Goal: Task Accomplishment & Management: Complete application form

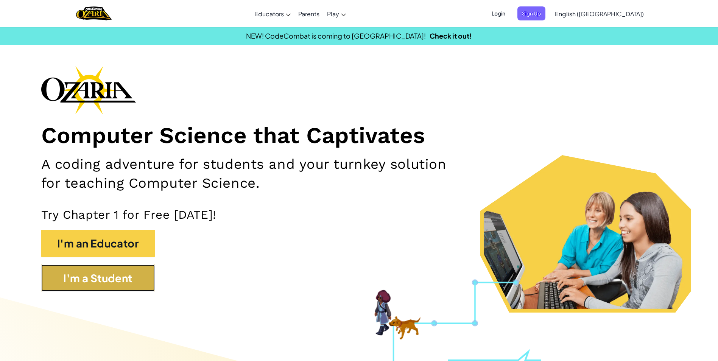
click at [136, 282] on button "I'm a Student" at bounding box center [98, 278] width 114 height 27
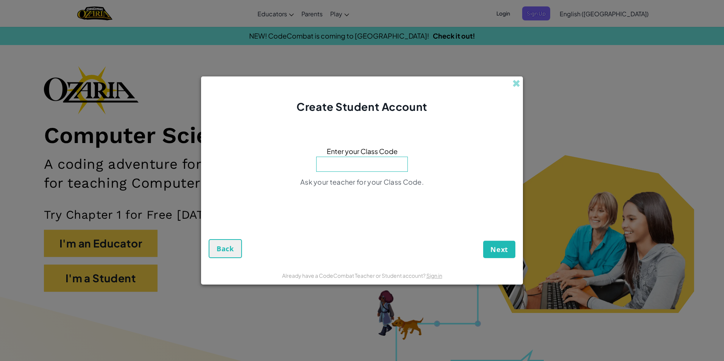
click at [361, 173] on div "Enter your Class Code Ask your teacher for your Class Code." at bounding box center [362, 169] width 307 height 94
click at [363, 163] on input at bounding box center [362, 164] width 92 height 15
type input "PlaneNorthWest"
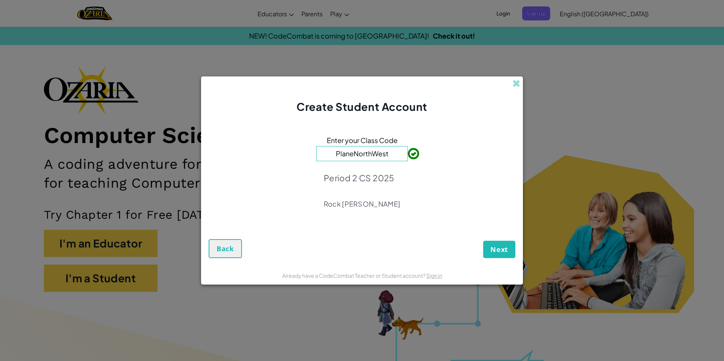
click at [498, 251] on span "Next" at bounding box center [499, 249] width 18 height 9
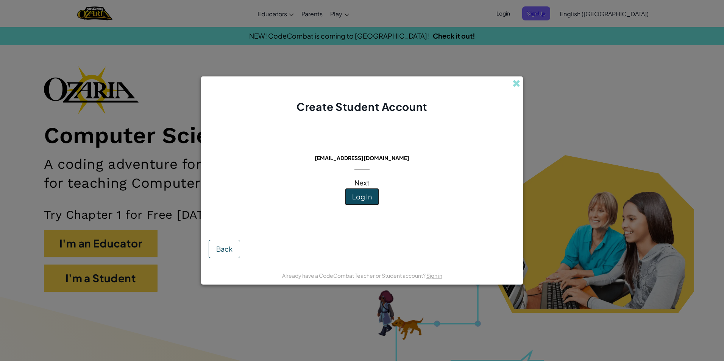
click at [373, 201] on button "Log In" at bounding box center [362, 196] width 34 height 17
